Goal: Task Accomplishment & Management: Complete application form

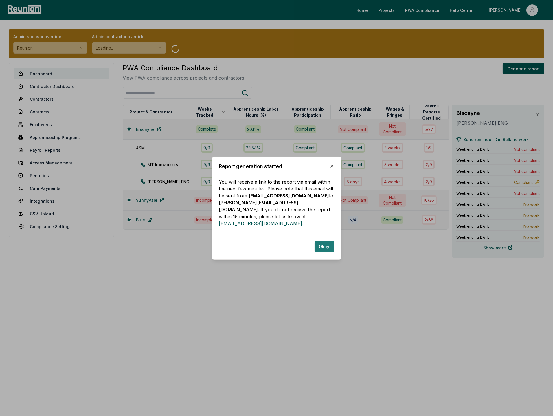
click at [324, 243] on button "Okay" at bounding box center [324, 247] width 20 height 12
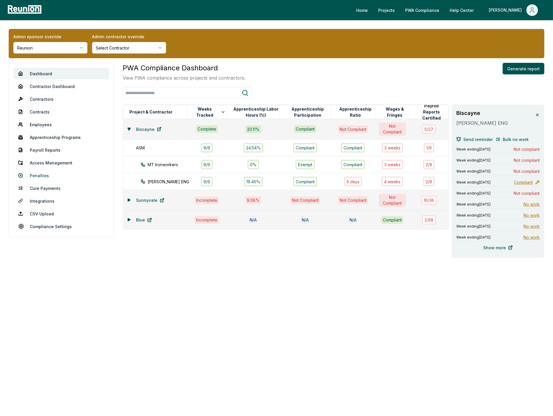
click at [38, 175] on link "Penalties" at bounding box center [61, 175] width 95 height 12
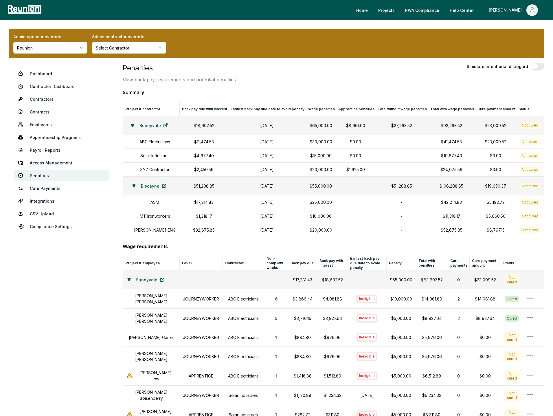
click at [131, 125] on icon at bounding box center [132, 125] width 3 height 2
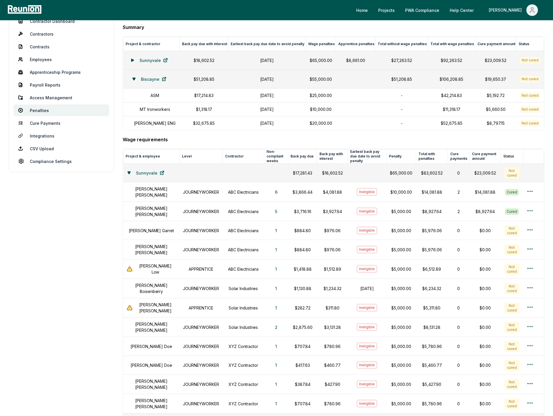
scroll to position [134, 0]
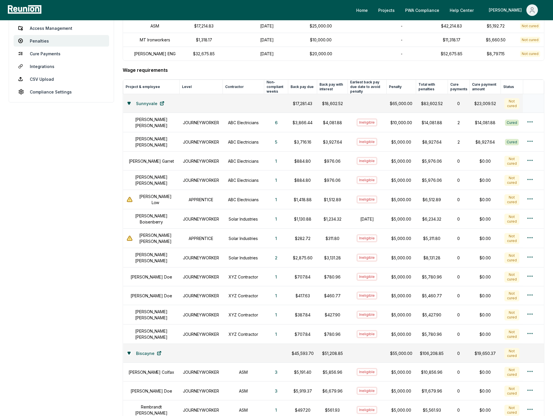
click at [130, 103] on icon at bounding box center [129, 103] width 3 height 2
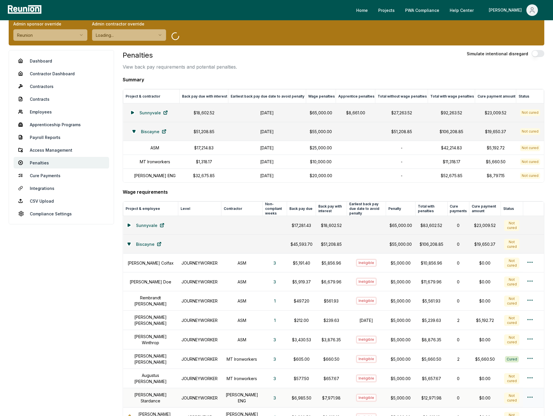
scroll to position [0, 0]
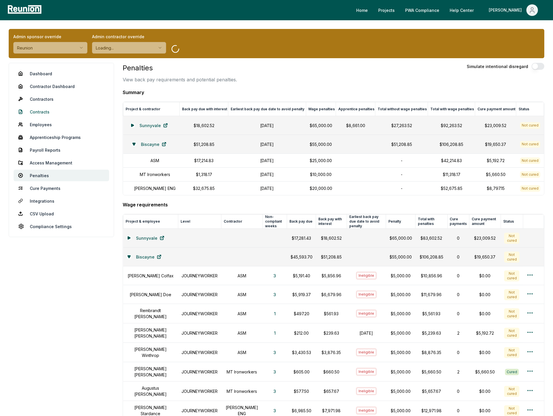
click at [35, 111] on link "Contracts" at bounding box center [61, 112] width 95 height 12
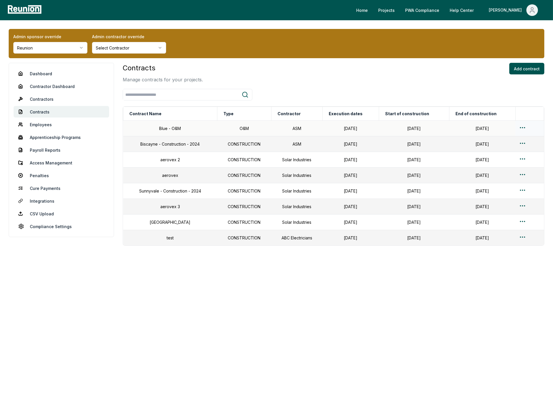
click at [523, 127] on html "Please visit us on your desktop We're working on making our marketplace mobile-…" at bounding box center [276, 208] width 553 height 416
click at [510, 149] on div "Edit" at bounding box center [520, 151] width 55 height 10
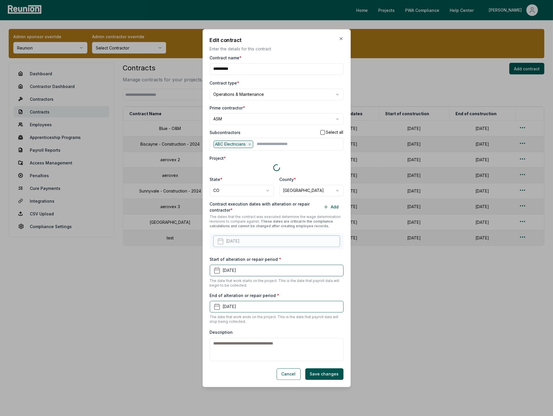
click at [302, 106] on div "Prime contractor *" at bounding box center [277, 108] width 134 height 6
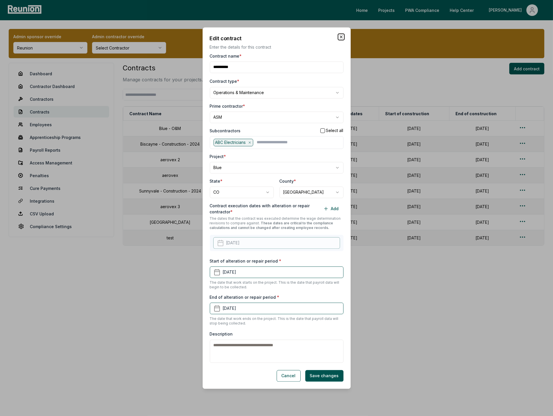
click at [341, 37] on icon "button" at bounding box center [341, 37] width 2 height 2
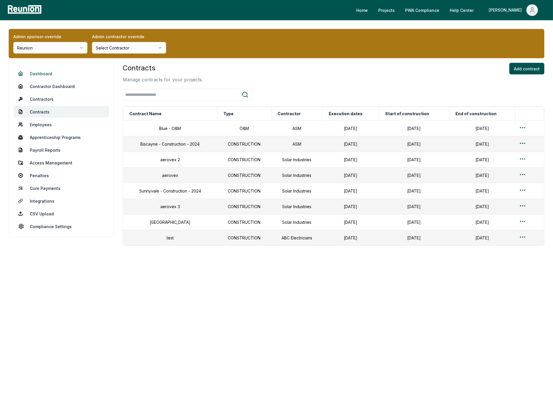
click at [42, 72] on link "Dashboard" at bounding box center [61, 74] width 95 height 12
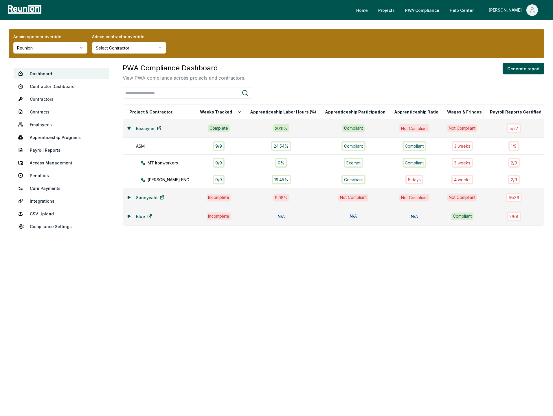
click at [128, 127] on icon at bounding box center [129, 128] width 3 height 2
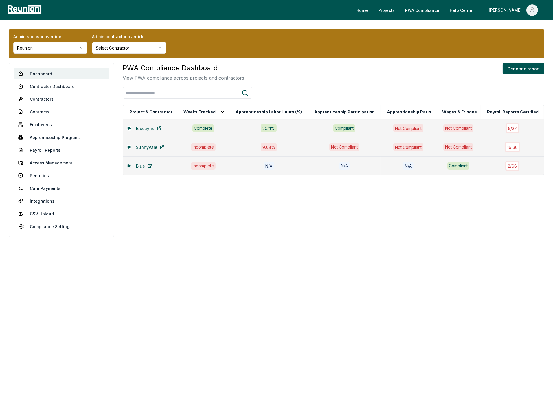
click at [128, 167] on icon at bounding box center [128, 165] width 3 height 3
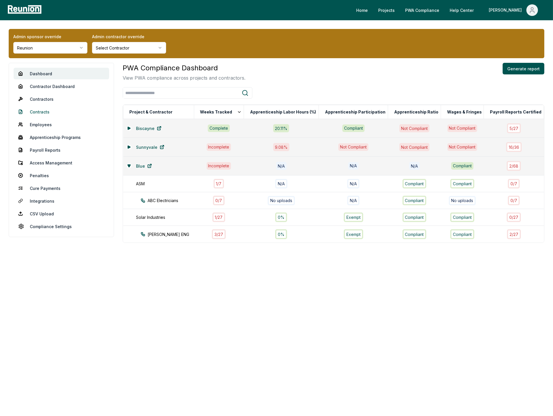
click at [40, 111] on link "Contracts" at bounding box center [61, 112] width 95 height 12
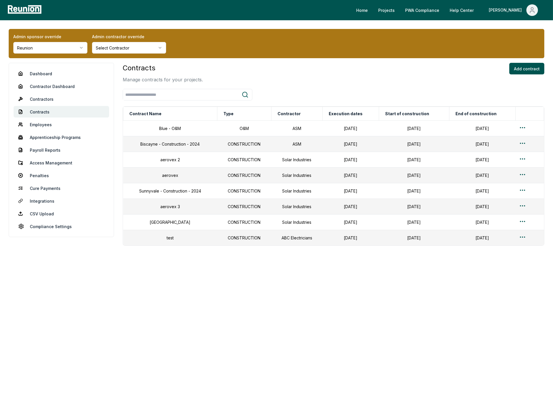
click at [304, 86] on div "Contracts Manage contracts for your projects. Add contract Contract Name Type C…" at bounding box center [333, 154] width 421 height 183
click at [43, 148] on link "Payroll Reports" at bounding box center [61, 150] width 95 height 12
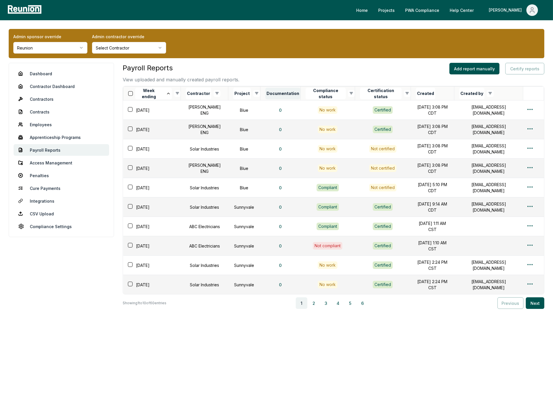
click at [265, 94] on button "Documentation" at bounding box center [282, 94] width 35 height 12
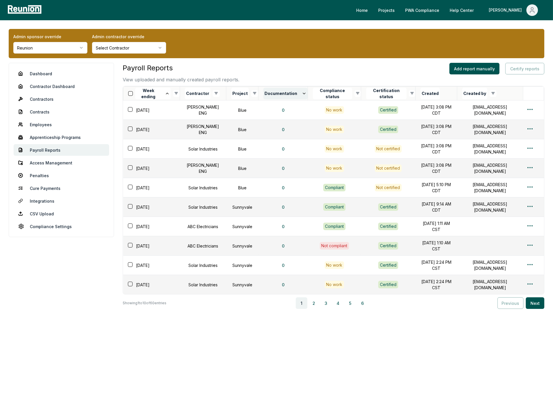
click at [271, 92] on button "Documentation" at bounding box center [285, 94] width 44 height 12
click at [531, 204] on html "Please visit us on your desktop We're working on making our marketplace mobile-…" at bounding box center [276, 208] width 553 height 416
click at [507, 226] on div "Edit" at bounding box center [520, 227] width 55 height 10
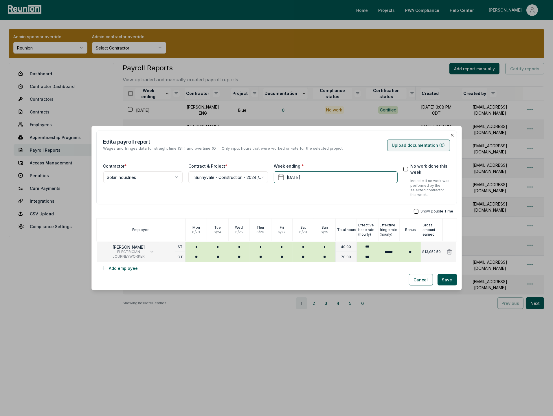
click at [401, 143] on button "Upload documentation ( 0 )" at bounding box center [418, 145] width 63 height 12
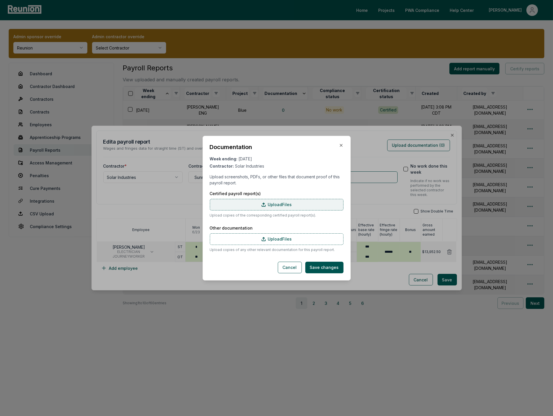
click at [270, 201] on label "Upload Files" at bounding box center [277, 205] width 134 height 12
click at [0, 0] on input "Upload Files" at bounding box center [0, 0] width 0 height 0
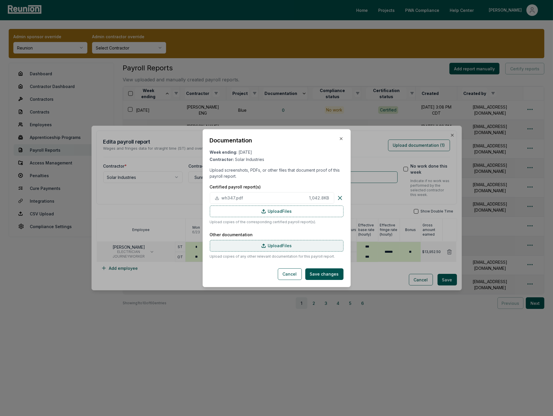
click at [276, 247] on label "Upload Files" at bounding box center [277, 246] width 134 height 12
click at [0, 0] on input "Upload Files" at bounding box center [0, 0] width 0 height 0
click at [293, 247] on label "Upload Files" at bounding box center [277, 246] width 134 height 12
click at [0, 0] on input "Upload Files" at bounding box center [0, 0] width 0 height 0
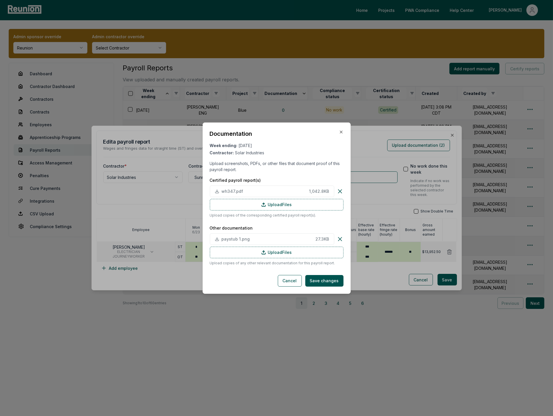
click at [349, 269] on div "Documentation Week ending: June 29, 2025 Contractor: Solar Industries Upload sc…" at bounding box center [276, 207] width 148 height 171
click at [290, 280] on button "Cancel" at bounding box center [290, 281] width 24 height 12
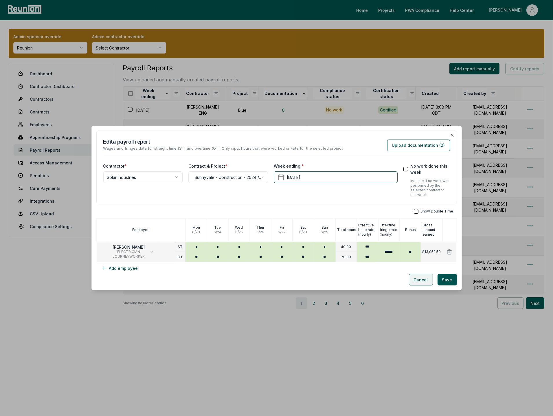
click at [422, 279] on button "Cancel" at bounding box center [421, 280] width 24 height 12
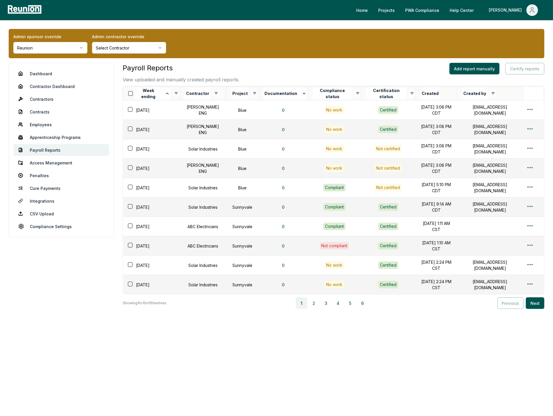
click at [339, 67] on div "Payroll Reports View uploaded and manually created payroll reports. Add report …" at bounding box center [333, 73] width 421 height 20
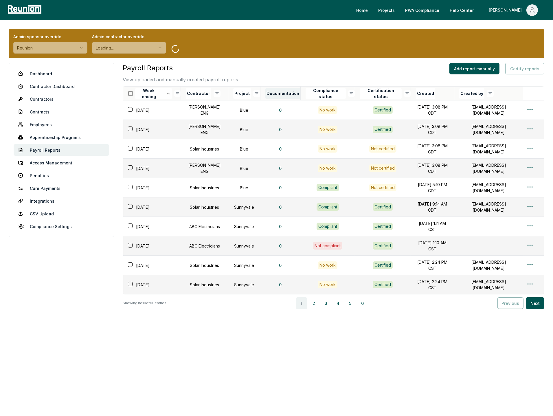
click at [274, 92] on button "Documentation" at bounding box center [282, 94] width 35 height 12
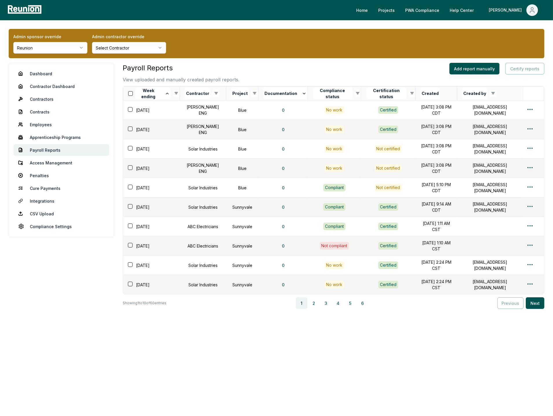
click at [274, 92] on button "Documentation" at bounding box center [285, 94] width 44 height 12
click at [274, 93] on button "Documentation" at bounding box center [285, 94] width 44 height 12
click at [529, 203] on html "Please visit us on your desktop We're working on making our marketplace mobile-…" at bounding box center [276, 208] width 553 height 416
click at [503, 224] on div "Edit" at bounding box center [520, 227] width 55 height 10
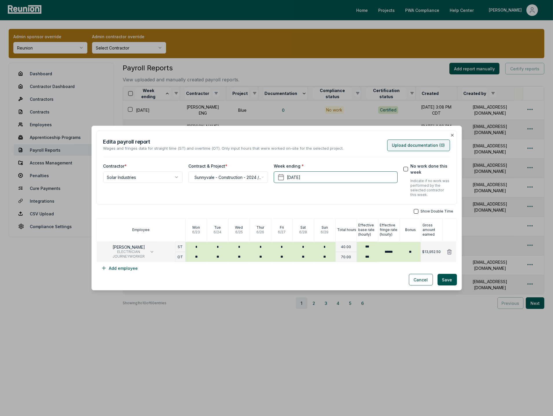
click at [425, 149] on button "Upload documentation ( 0 )" at bounding box center [418, 145] width 63 height 12
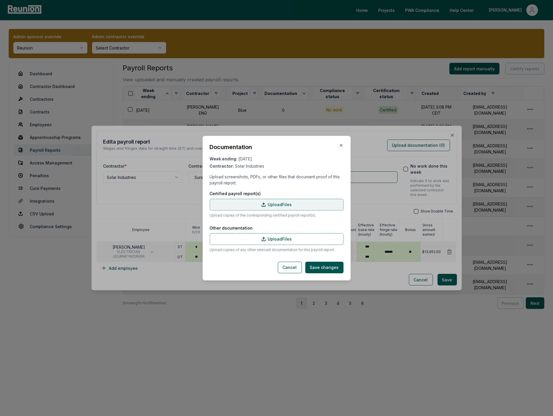
click at [269, 207] on label "Upload Files" at bounding box center [277, 205] width 134 height 12
click at [0, 0] on input "Upload Files" at bounding box center [0, 0] width 0 height 0
click at [263, 237] on icon at bounding box center [263, 238] width 3 height 3
click at [0, 0] on input "Upload Files" at bounding box center [0, 0] width 0 height 0
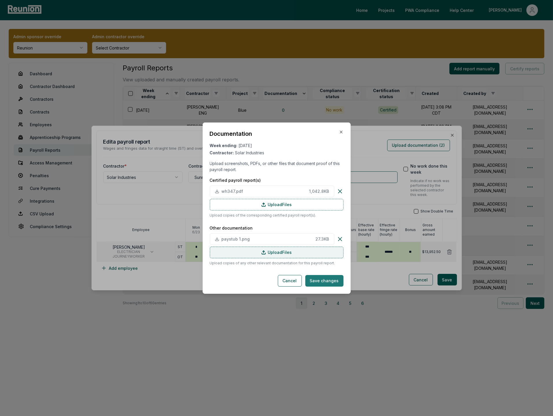
click at [327, 281] on button "Save changes" at bounding box center [324, 281] width 38 height 12
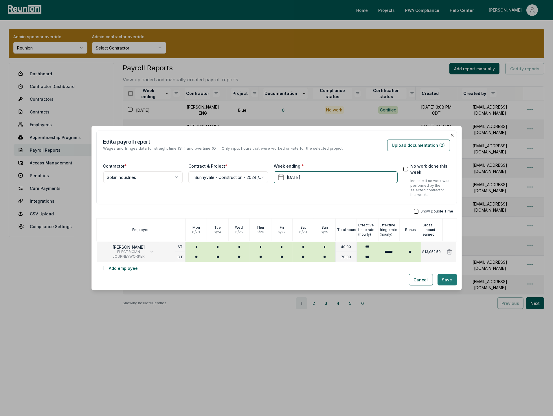
click at [449, 281] on button "Save" at bounding box center [446, 280] width 19 height 12
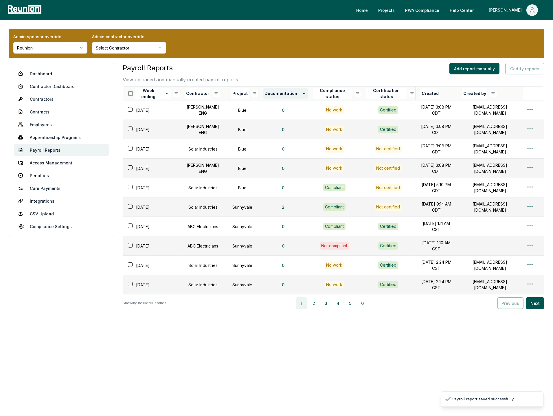
click at [275, 94] on button "Documentation" at bounding box center [285, 94] width 44 height 12
click at [279, 91] on button "Documentation" at bounding box center [285, 94] width 44 height 12
click at [278, 95] on button "Documentation" at bounding box center [285, 94] width 44 height 12
click at [327, 300] on button "3" at bounding box center [326, 303] width 12 height 12
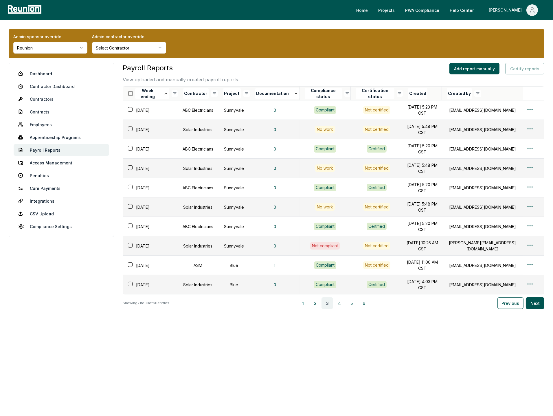
click at [303, 301] on button "1" at bounding box center [303, 303] width 12 height 12
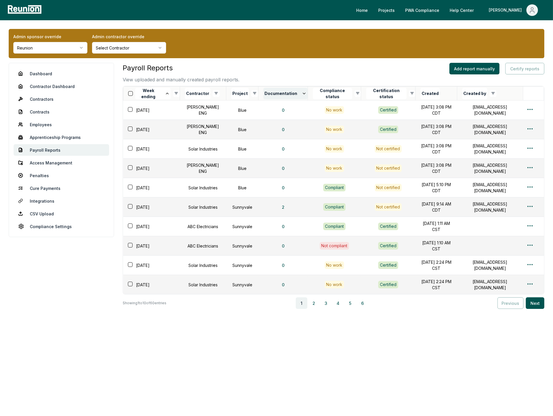
click at [264, 93] on button "Documentation" at bounding box center [285, 94] width 44 height 12
click at [274, 91] on button "Documentation" at bounding box center [285, 94] width 44 height 12
click at [231, 92] on button "Project" at bounding box center [240, 94] width 18 height 12
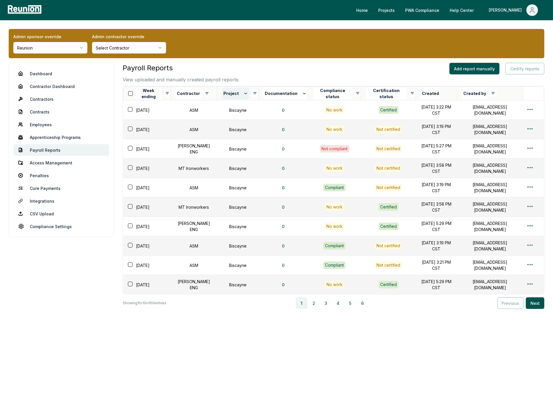
click at [228, 92] on button "Project" at bounding box center [235, 94] width 27 height 12
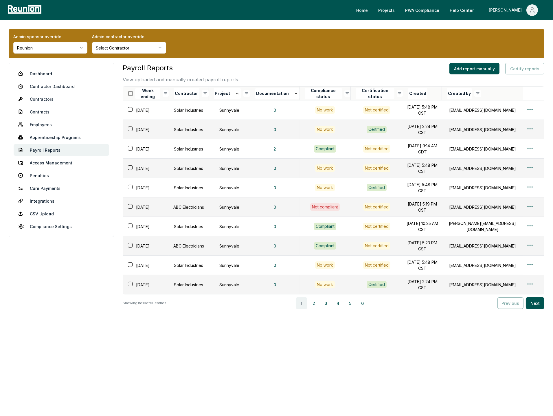
click at [296, 78] on div "Payroll Reports View uploaded and manually created payroll reports. Add report …" at bounding box center [333, 73] width 421 height 20
click at [270, 96] on button "Documentation" at bounding box center [277, 94] width 44 height 12
click at [280, 91] on button "Documentation" at bounding box center [277, 94] width 44 height 12
click at [275, 112] on button "0" at bounding box center [275, 110] width 12 height 12
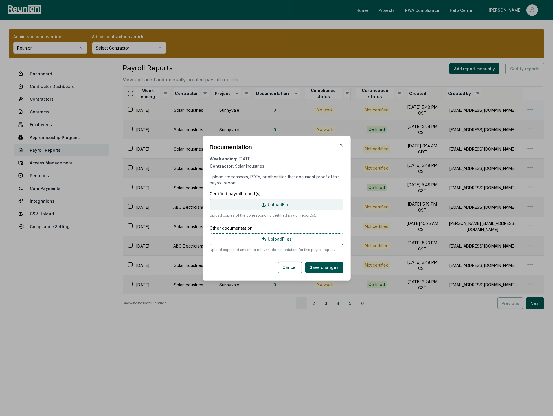
click at [276, 202] on label "Upload Files" at bounding box center [277, 205] width 134 height 12
click at [0, 0] on input "Upload Files" at bounding box center [0, 0] width 0 height 0
click at [280, 236] on label "Upload Files" at bounding box center [277, 239] width 134 height 12
click at [0, 0] on input "Upload Files" at bounding box center [0, 0] width 0 height 0
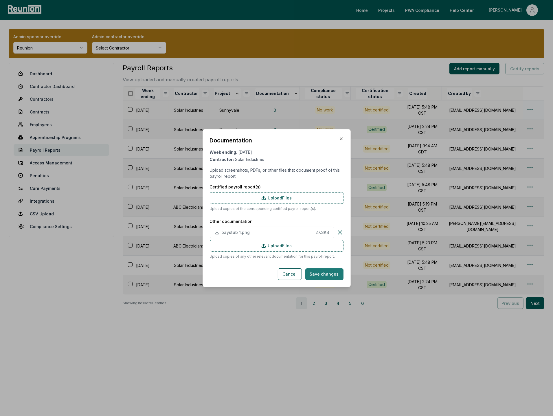
click at [319, 270] on button "Save changes" at bounding box center [324, 274] width 38 height 12
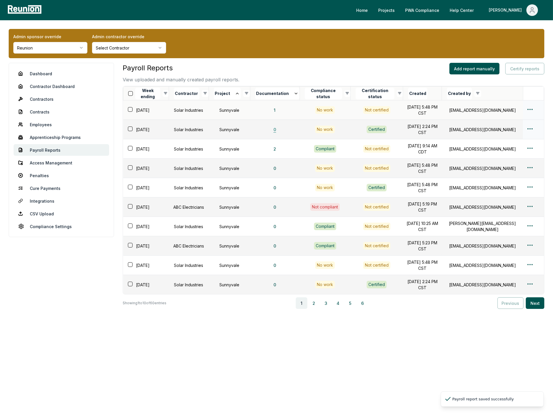
click at [274, 130] on button "0" at bounding box center [275, 130] width 12 height 12
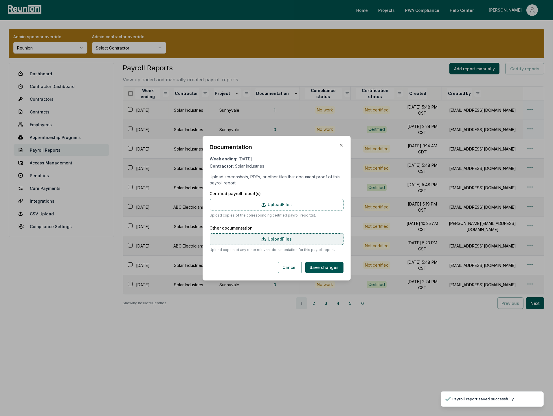
click at [256, 244] on label "Upload Files" at bounding box center [277, 239] width 134 height 12
click at [0, 0] on input "Upload Files" at bounding box center [0, 0] width 0 height 0
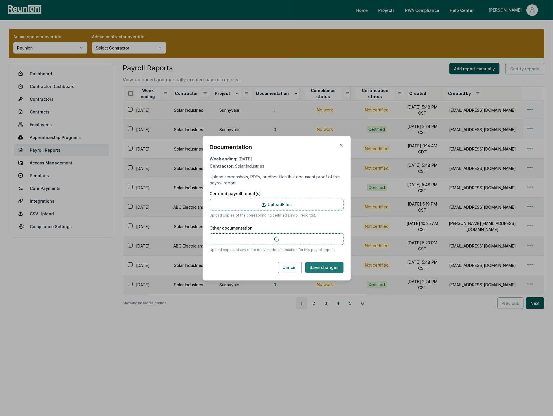
click at [330, 270] on button "Save changes" at bounding box center [324, 267] width 38 height 12
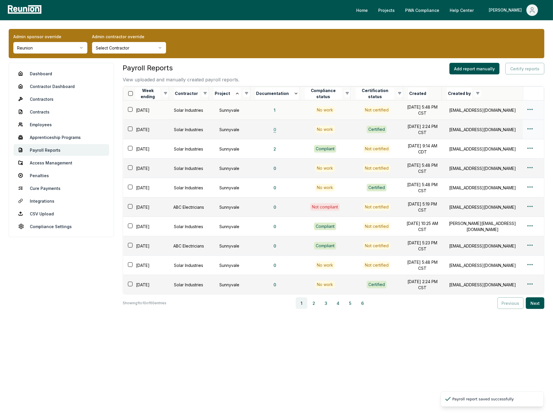
click at [275, 130] on button "0" at bounding box center [275, 130] width 12 height 12
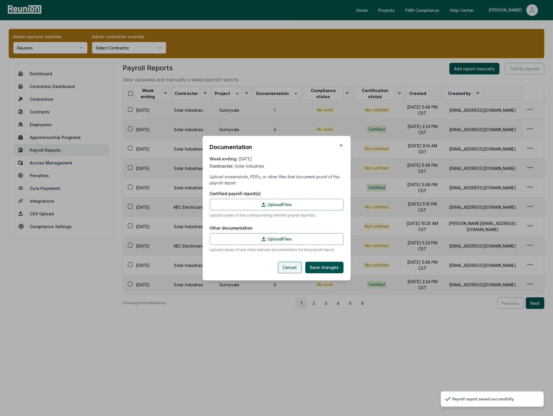
click at [291, 267] on button "Cancel" at bounding box center [290, 267] width 24 height 12
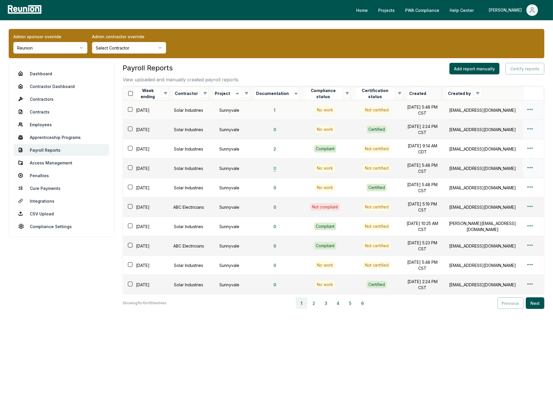
click at [276, 169] on button "0" at bounding box center [275, 168] width 12 height 12
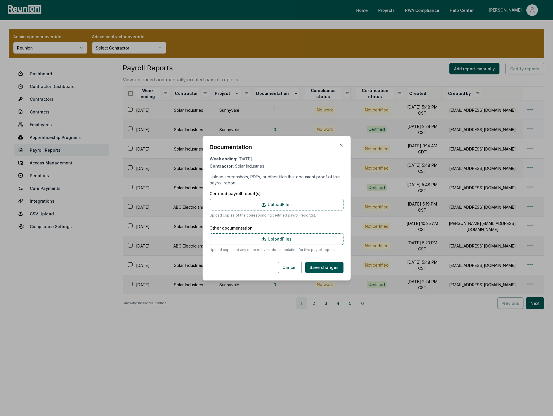
click at [261, 248] on p "Upload copies of any other relevant documentation for this payroll report." at bounding box center [277, 249] width 134 height 5
click at [274, 236] on label "Upload Files" at bounding box center [277, 239] width 134 height 12
click at [0, 0] on input "Upload Files" at bounding box center [0, 0] width 0 height 0
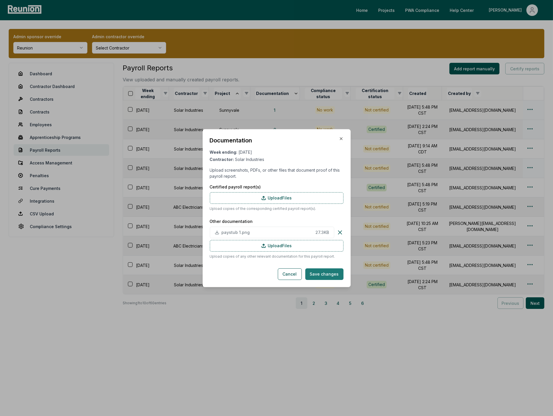
click at [324, 273] on button "Save changes" at bounding box center [324, 274] width 38 height 12
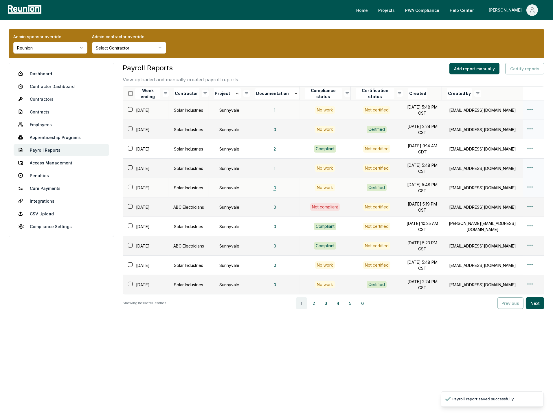
click at [276, 192] on button "0" at bounding box center [275, 188] width 12 height 12
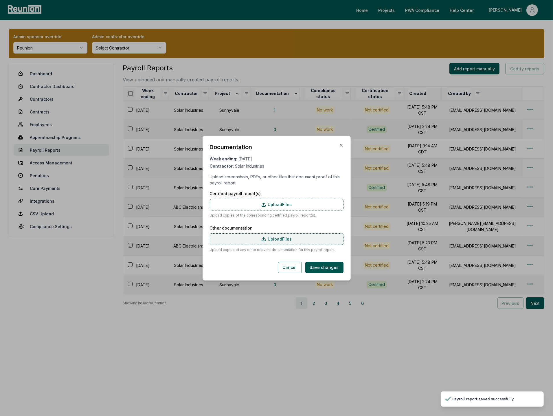
click at [245, 238] on label "Upload Files" at bounding box center [277, 239] width 134 height 12
click at [0, 0] on input "Upload Files" at bounding box center [0, 0] width 0 height 0
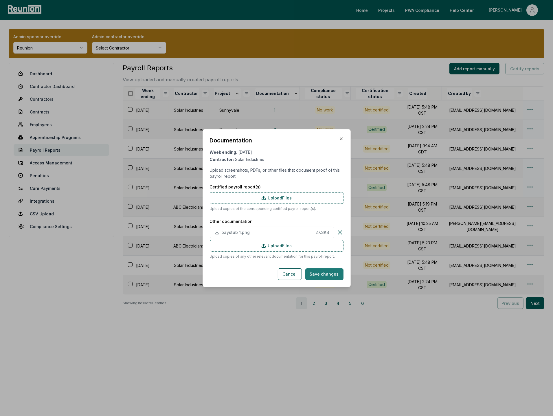
click at [325, 270] on button "Save changes" at bounding box center [324, 274] width 38 height 12
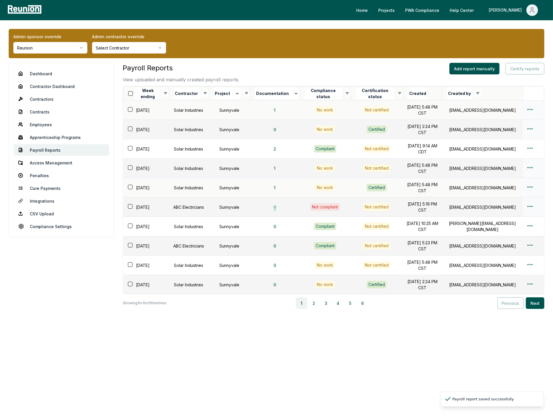
click at [275, 213] on button "0" at bounding box center [275, 207] width 12 height 12
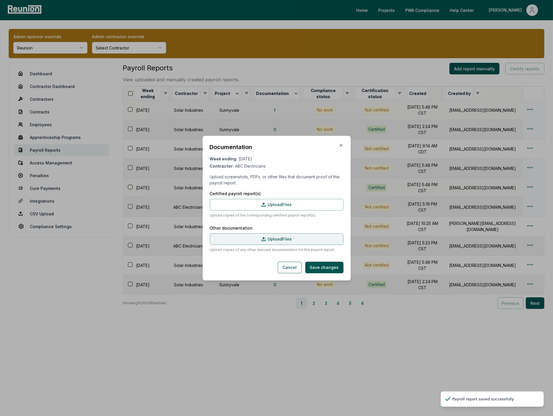
click at [245, 239] on label "Upload Files" at bounding box center [277, 239] width 134 height 12
click at [0, 0] on input "Upload Files" at bounding box center [0, 0] width 0 height 0
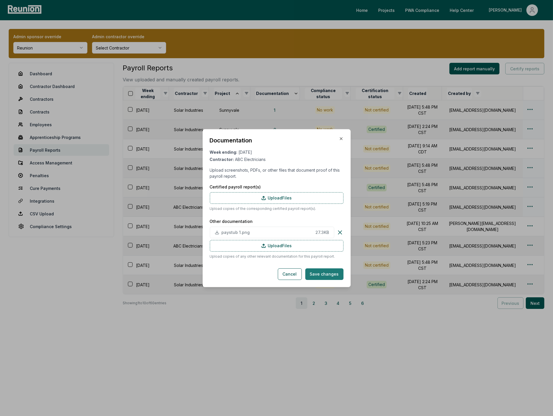
click at [327, 275] on button "Save changes" at bounding box center [324, 274] width 38 height 12
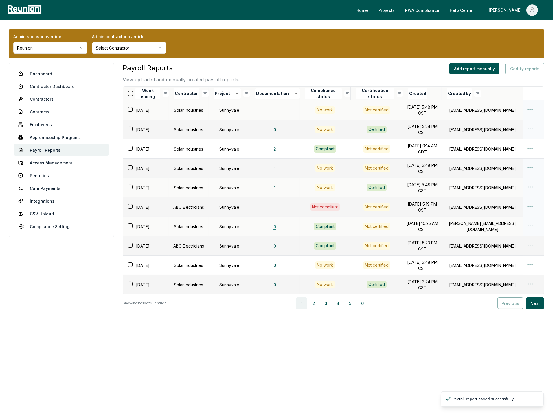
click at [275, 231] on button "0" at bounding box center [275, 226] width 12 height 12
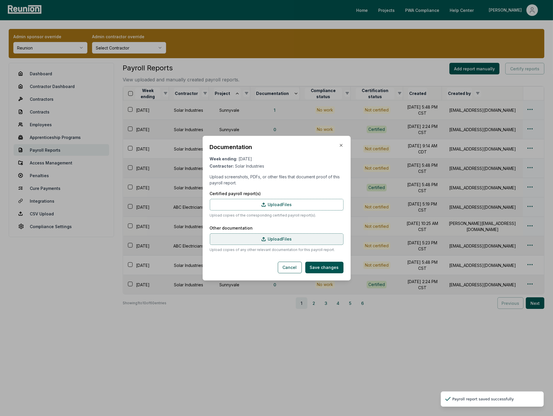
click at [235, 238] on label "Upload Files" at bounding box center [277, 239] width 134 height 12
click at [0, 0] on input "Upload Files" at bounding box center [0, 0] width 0 height 0
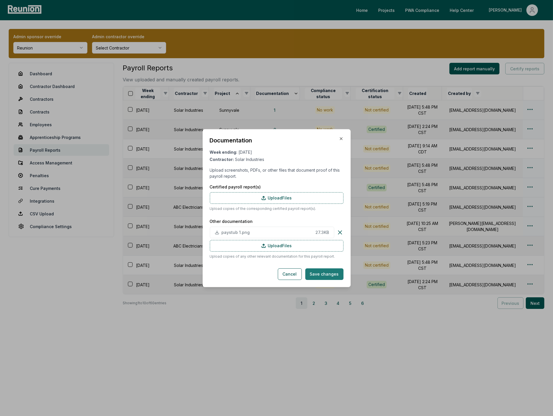
click at [324, 272] on button "Save changes" at bounding box center [324, 274] width 38 height 12
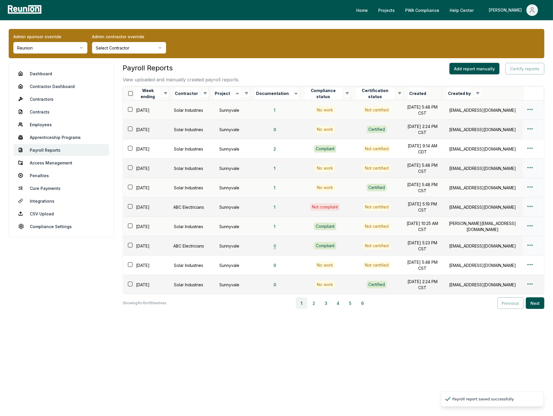
click at [277, 250] on button "0" at bounding box center [275, 246] width 12 height 12
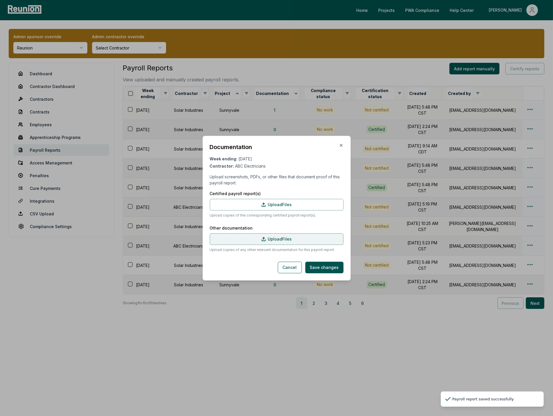
click at [246, 238] on label "Upload Files" at bounding box center [277, 239] width 134 height 12
click at [0, 0] on input "Upload Files" at bounding box center [0, 0] width 0 height 0
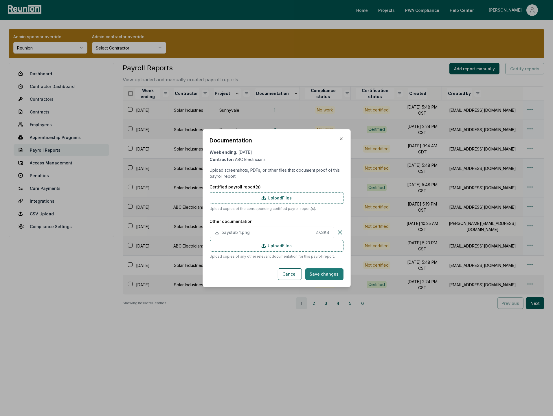
click at [325, 273] on button "Save changes" at bounding box center [324, 274] width 38 height 12
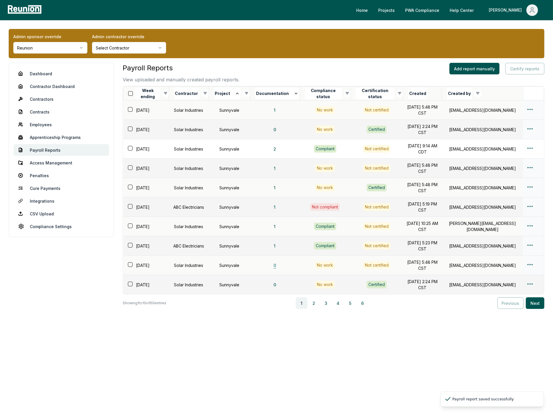
click at [276, 271] on button "0" at bounding box center [275, 265] width 12 height 12
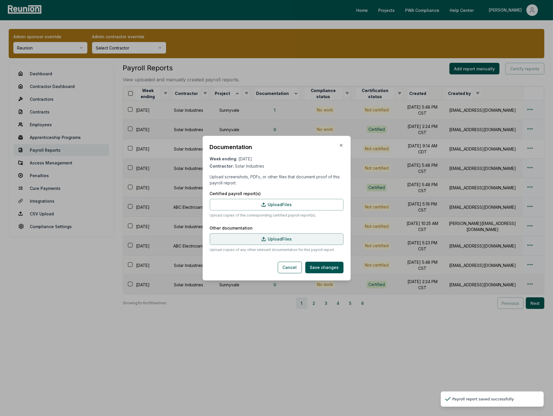
click at [249, 237] on label "Upload Files" at bounding box center [277, 239] width 134 height 12
click at [0, 0] on input "Upload Files" at bounding box center [0, 0] width 0 height 0
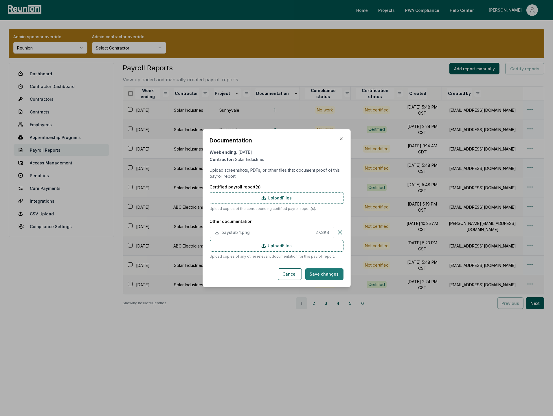
click at [323, 272] on button "Save changes" at bounding box center [324, 274] width 38 height 12
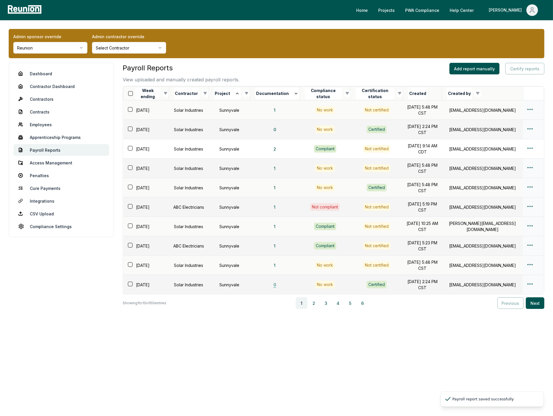
click at [276, 290] on button "0" at bounding box center [275, 285] width 12 height 12
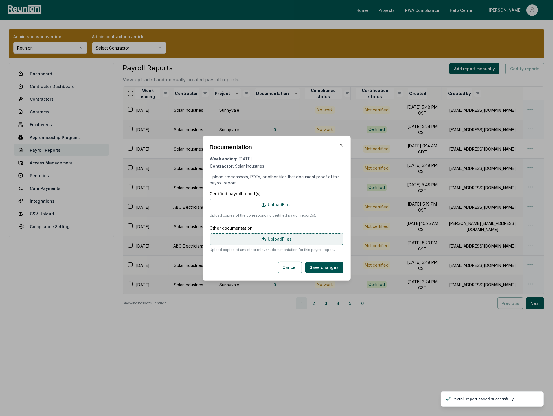
click at [257, 237] on label "Upload Files" at bounding box center [277, 239] width 134 height 12
click at [0, 0] on input "Upload Files" at bounding box center [0, 0] width 0 height 0
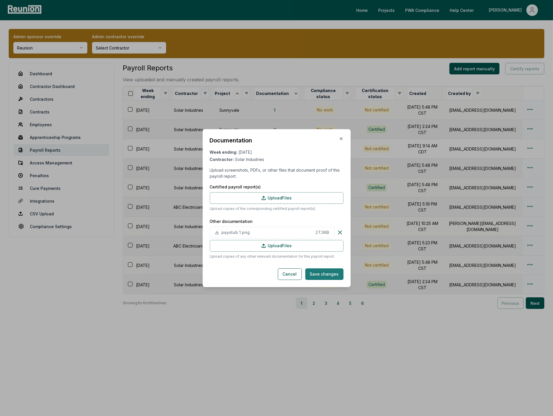
click at [324, 272] on button "Save changes" at bounding box center [324, 274] width 38 height 12
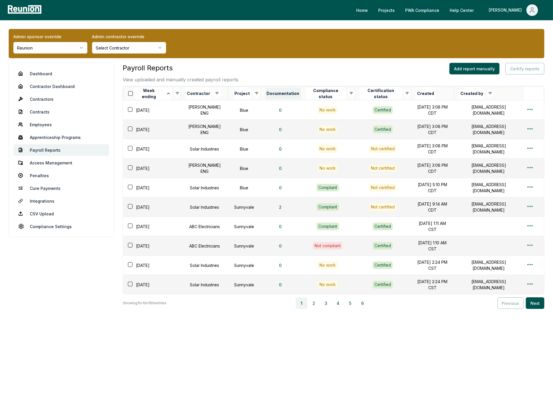
click at [275, 94] on button "Documentation" at bounding box center [282, 94] width 35 height 12
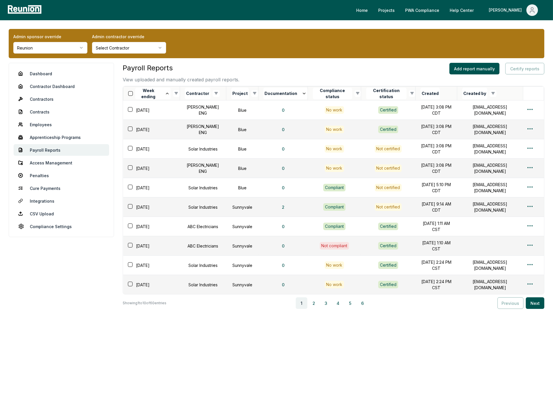
click at [275, 94] on button "Documentation" at bounding box center [285, 94] width 44 height 12
click at [316, 300] on button "2" at bounding box center [314, 303] width 12 height 12
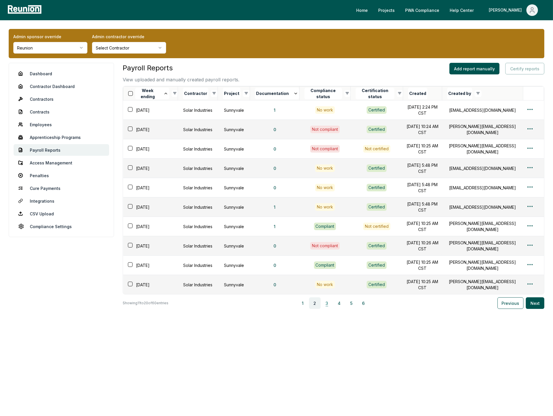
click at [331, 304] on button "3" at bounding box center [327, 303] width 12 height 12
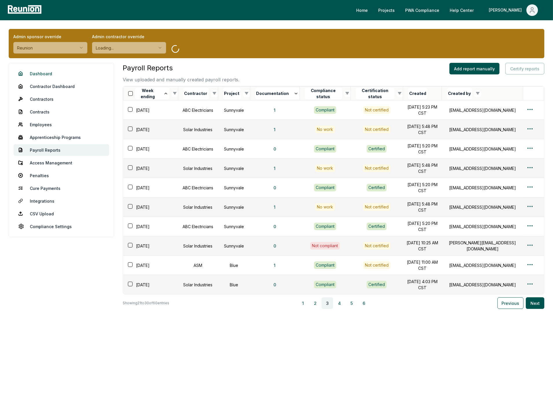
click at [33, 73] on link "Dashboard" at bounding box center [61, 74] width 95 height 12
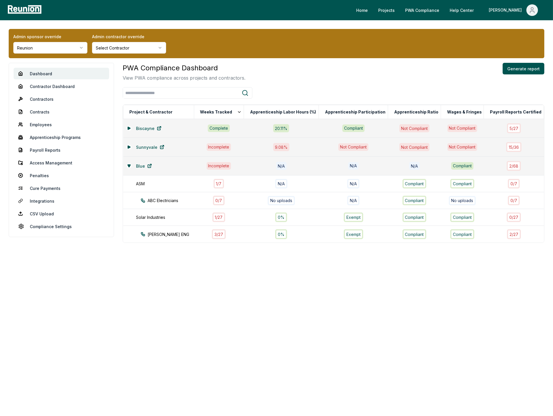
click at [129, 167] on div "Blue" at bounding box center [159, 166] width 64 height 12
click at [128, 166] on icon at bounding box center [128, 165] width 3 height 3
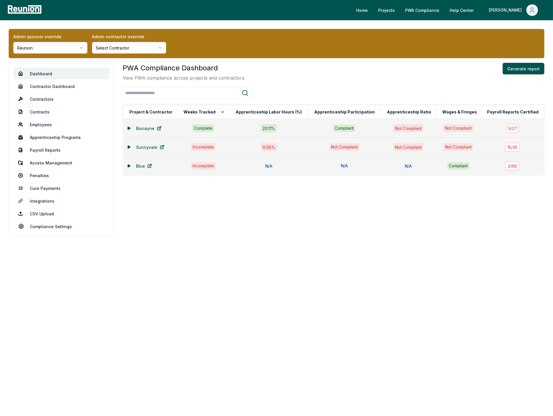
click at [128, 126] on button at bounding box center [129, 128] width 5 height 5
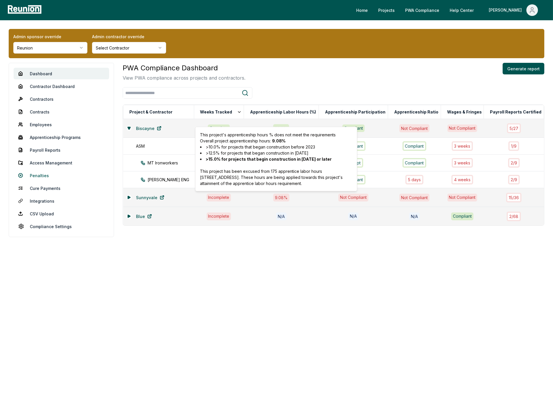
click at [38, 176] on link "Penalties" at bounding box center [61, 175] width 95 height 12
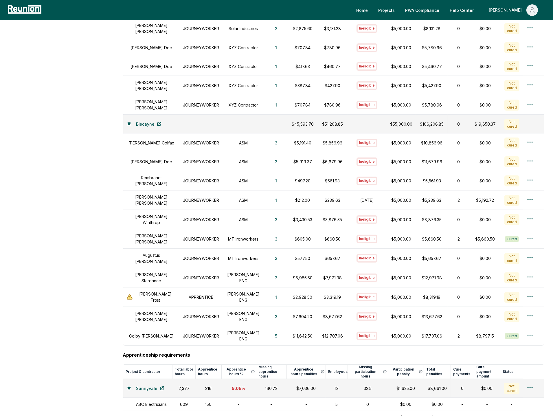
scroll to position [329, 0]
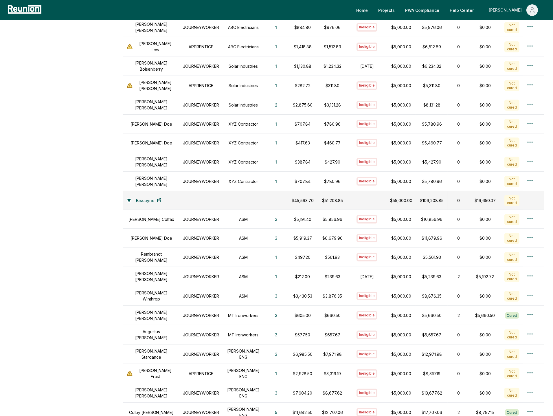
click at [530, 11] on icon "Main" at bounding box center [532, 12] width 4 height 2
click at [524, 30] on p "Admin Portal" at bounding box center [521, 30] width 24 height 7
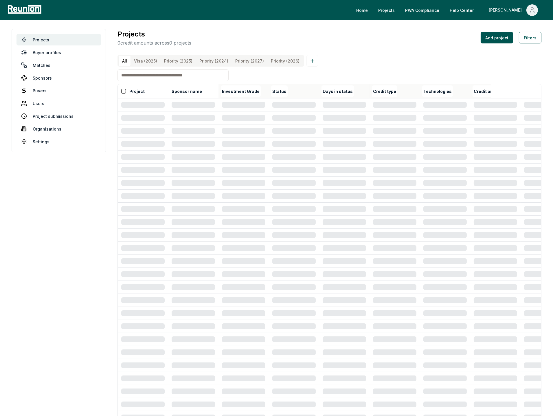
click at [178, 76] on input at bounding box center [172, 75] width 111 height 12
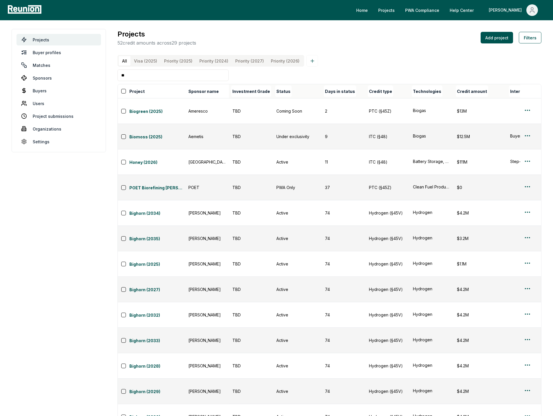
click at [209, 76] on input "**" at bounding box center [172, 75] width 111 height 12
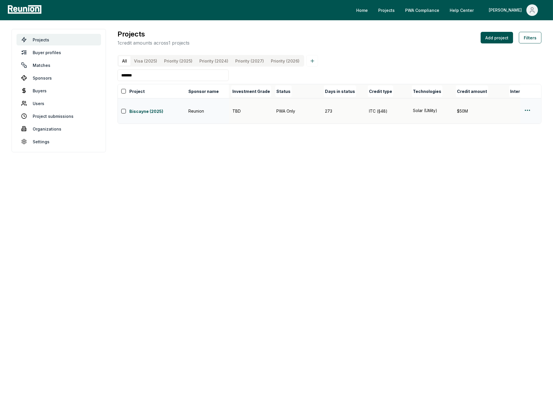
type input "*******"
click at [524, 105] on html "Please visit us on your desktop We're working on making our marketplace mobile-…" at bounding box center [276, 208] width 553 height 416
click at [508, 128] on div "Edit" at bounding box center [520, 129] width 55 height 10
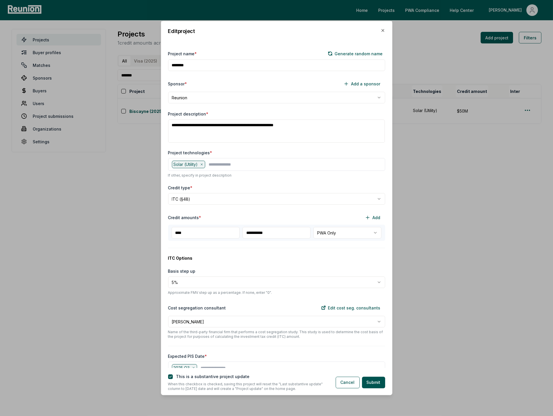
click at [313, 80] on div "Sponsor * Add a sponsor" at bounding box center [276, 84] width 217 height 12
click at [269, 321] on body "**********" at bounding box center [276, 208] width 553 height 416
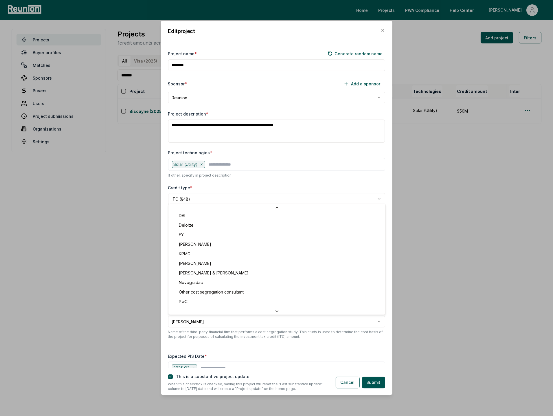
scroll to position [89, 0]
click at [275, 333] on body "**********" at bounding box center [276, 208] width 553 height 416
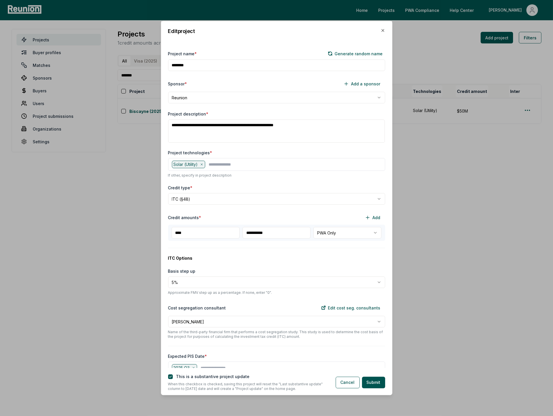
click at [272, 298] on div "**********" at bounding box center [276, 205] width 231 height 324
